Goal: Task Accomplishment & Management: Use online tool/utility

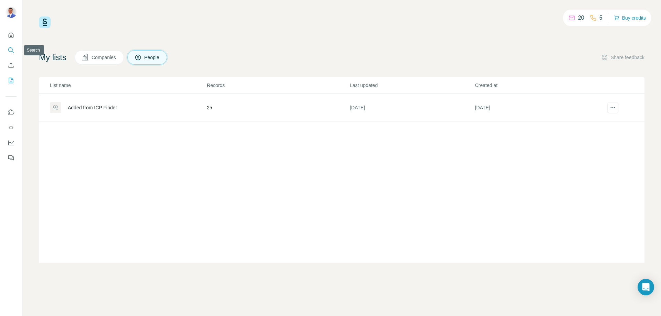
click at [12, 49] on icon "Search" at bounding box center [10, 49] width 4 height 4
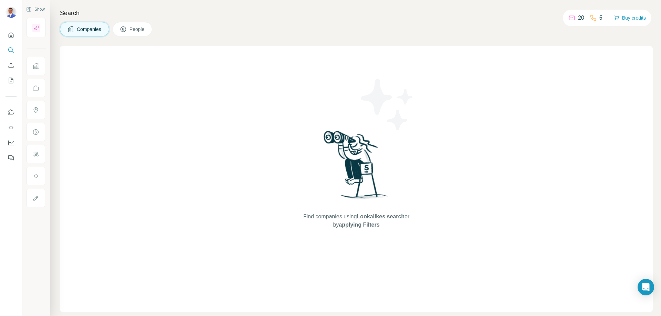
click at [145, 29] on span "People" at bounding box center [137, 29] width 16 height 7
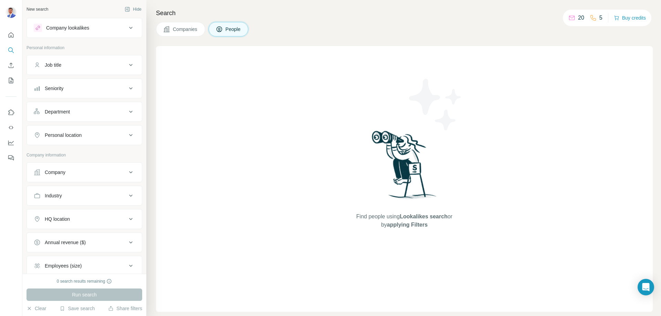
click at [127, 175] on icon at bounding box center [131, 172] width 8 height 8
click at [97, 193] on input "text" at bounding box center [84, 189] width 101 height 12
paste input "********"
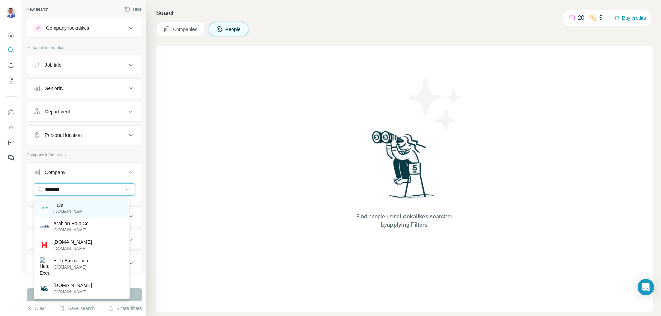
type input "********"
click at [82, 210] on div "Hala [DOMAIN_NAME]" at bounding box center [81, 208] width 93 height 19
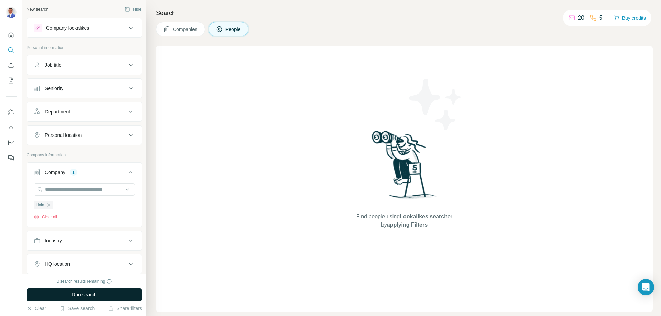
click at [100, 295] on button "Run search" at bounding box center [84, 295] width 116 height 12
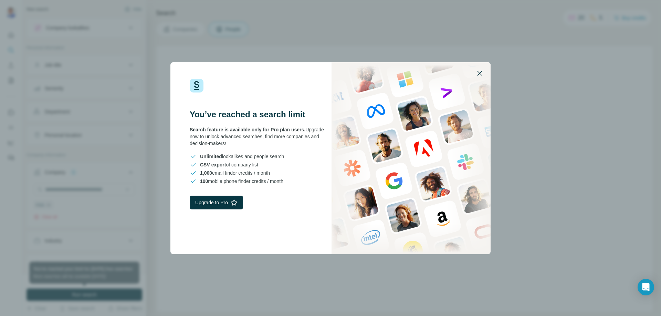
click at [479, 72] on icon "button" at bounding box center [479, 73] width 8 height 8
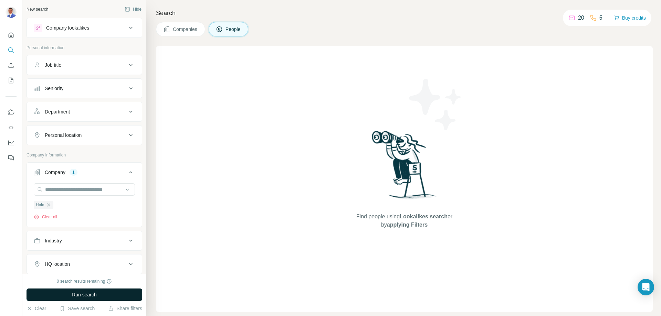
click at [102, 295] on button "Run search" at bounding box center [84, 295] width 116 height 12
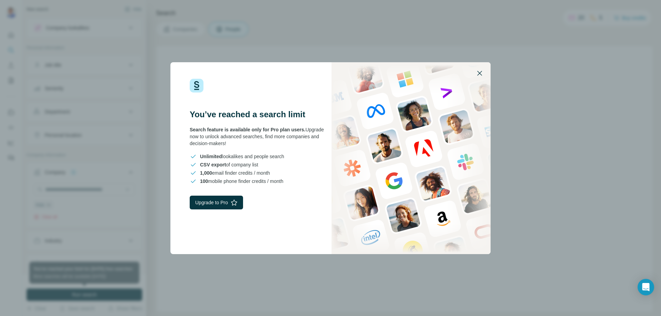
click at [477, 70] on icon "button" at bounding box center [479, 73] width 8 height 8
